Goal: Task Accomplishment & Management: Manage account settings

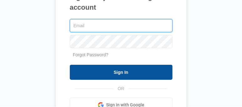
type input "[EMAIL_ADDRESS][DOMAIN_NAME]"
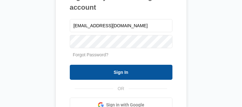
click at [115, 73] on input "Sign In" at bounding box center [121, 72] width 103 height 15
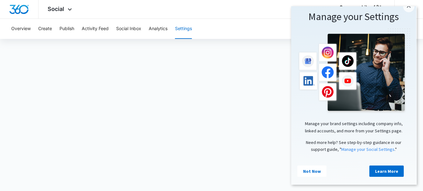
scroll to position [2, 0]
click at [242, 107] on link "Not Now" at bounding box center [311, 170] width 29 height 11
